Goal: Find specific page/section: Find specific page/section

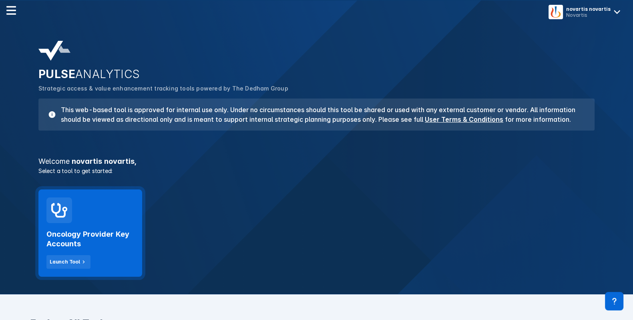
click at [100, 228] on div "Oncology Provider Key Accounts Launch Tool" at bounding box center [90, 246] width 88 height 46
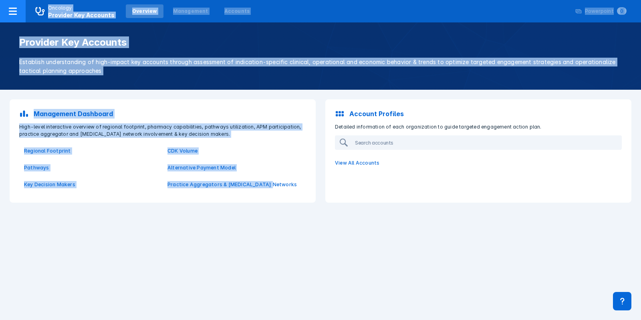
drag, startPoint x: 270, startPoint y: 227, endPoint x: 19, endPoint y: 16, distance: 327.6
click at [19, 16] on div "Oncology Provider Key Accounts Overview Management Accounts Powerpoint 0 ... Pr…" at bounding box center [320, 160] width 641 height 320
click at [171, 249] on div "Provider Key Accounts Establish understanding of high-impact key accounts throu…" at bounding box center [320, 171] width 641 height 298
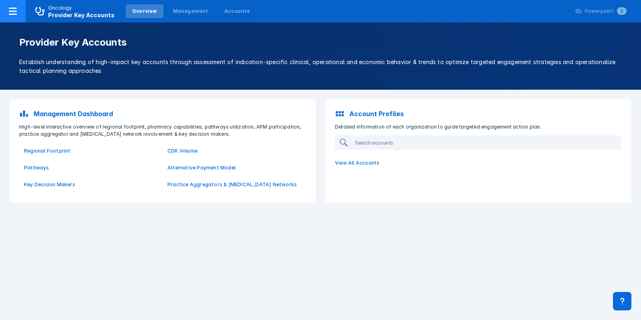
click at [18, 20] on div at bounding box center [13, 11] width 26 height 22
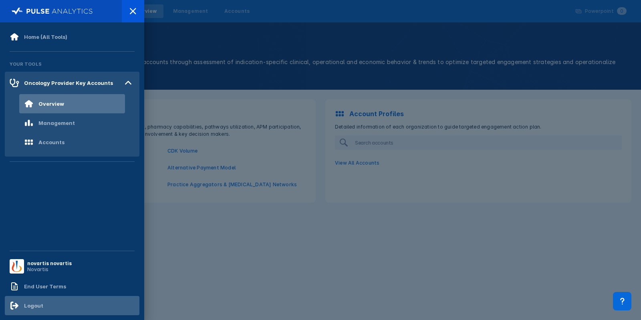
click at [28, 307] on div "Logout" at bounding box center [33, 306] width 19 height 6
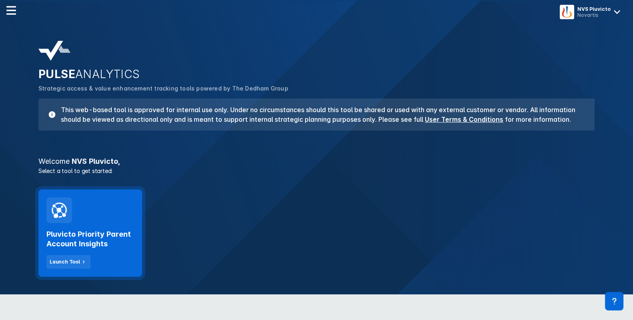
click at [110, 213] on div "Pluvicto Priority Parent Account Insights Launch Tool" at bounding box center [90, 233] width 104 height 87
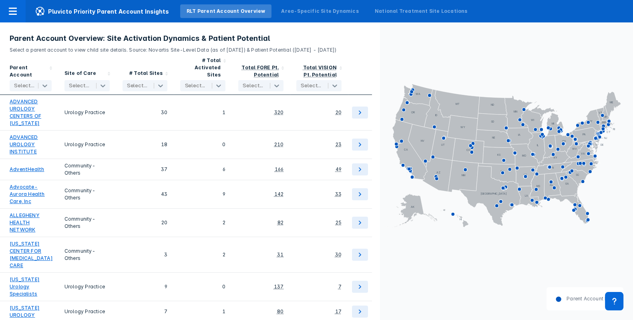
drag, startPoint x: 146, startPoint y: 50, endPoint x: 181, endPoint y: 60, distance: 36.4
click at [181, 54] on p "Select a parent account to view child site details. Source: Novartis Site-Level…" at bounding box center [190, 48] width 361 height 10
copy p "Novartis Site-Level Data (as of May 2025) & Patient Potential (October 2023 - S…"
click at [95, 51] on p "Select a parent account to view child site details. Source: Novartis Site-Level…" at bounding box center [190, 48] width 361 height 10
drag, startPoint x: 63, startPoint y: 57, endPoint x: 146, endPoint y: 51, distance: 83.2
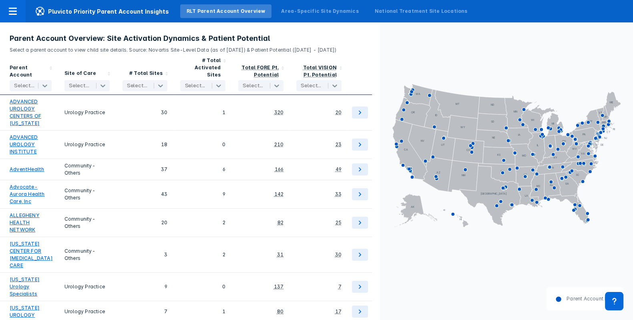
click at [146, 51] on p "Select a parent account to view child site details. Source: Novartis Site-Level…" at bounding box center [190, 48] width 361 height 10
copy p "Novartis Site-Level Data (as of May 2025) & Patient Potential (October 2023 - S…"
